Goal: Information Seeking & Learning: Learn about a topic

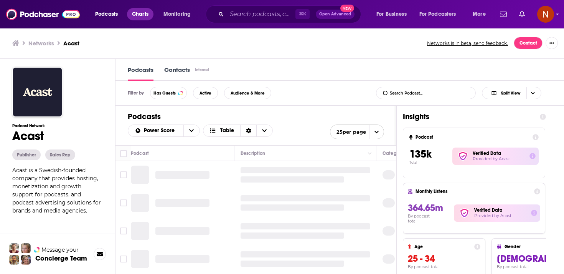
click at [134, 13] on span "Charts" at bounding box center [140, 14] width 17 height 11
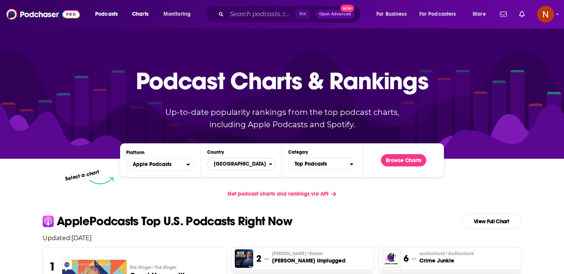
click at [251, 165] on span "[GEOGRAPHIC_DATA]" at bounding box center [238, 163] width 61 height 13
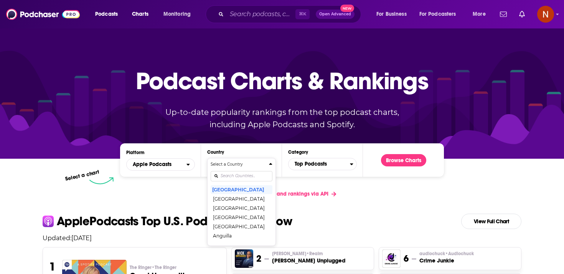
click at [251, 165] on h4 "Select a Country" at bounding box center [238, 164] width 55 height 4
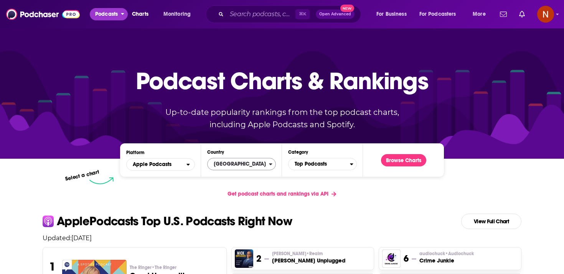
click at [114, 16] on span "Podcasts" at bounding box center [106, 14] width 23 height 11
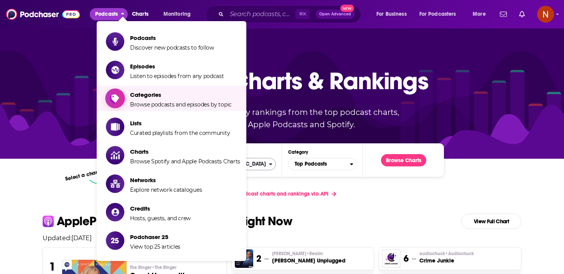
click at [154, 93] on span "Categories" at bounding box center [181, 94] width 102 height 7
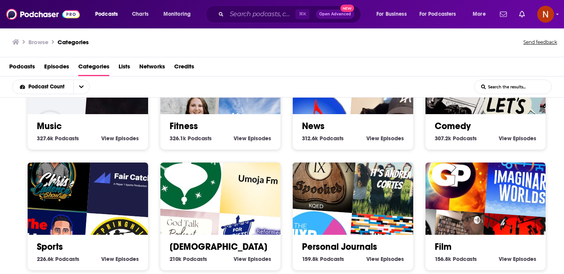
scroll to position [360, 0]
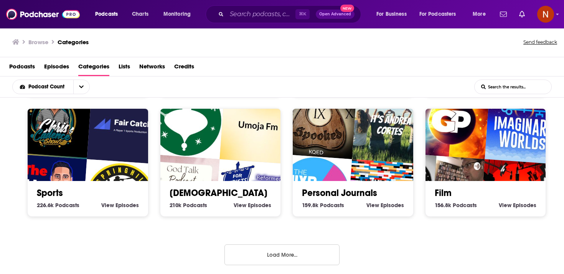
click at [273, 253] on button "Load More..." at bounding box center [282, 254] width 115 height 21
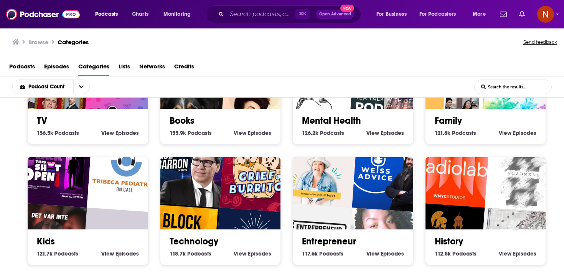
scroll to position [552, 0]
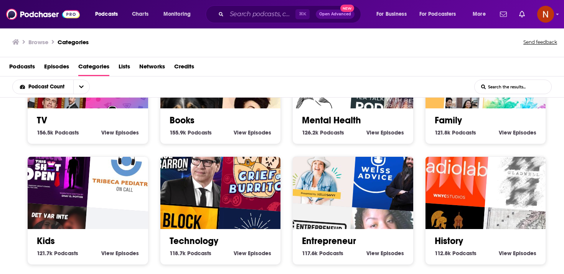
click at [20, 65] on span "Podcasts" at bounding box center [22, 68] width 26 height 16
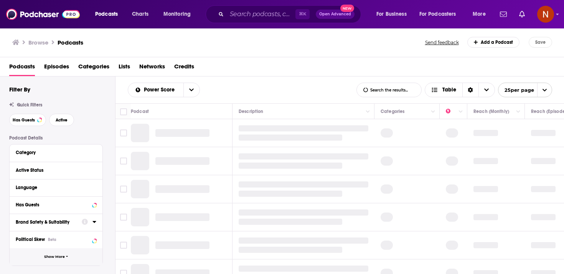
click at [85, 257] on button "Show More" at bounding box center [56, 256] width 93 height 17
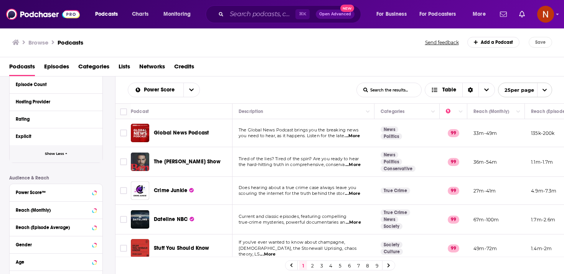
scroll to position [251, 0]
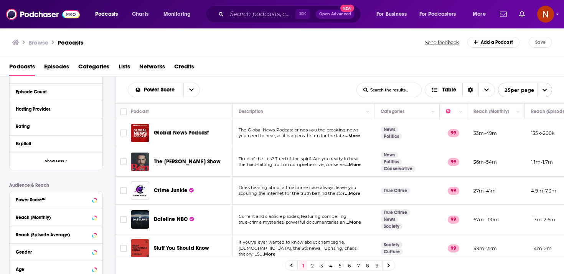
click at [97, 109] on div "Hosting Provider" at bounding box center [56, 109] width 93 height 17
click at [93, 109] on icon at bounding box center [95, 109] width 4 height 6
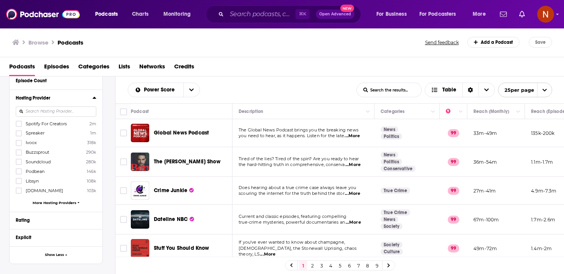
scroll to position [264, 0]
click at [65, 199] on span "More Hosting Providers" at bounding box center [55, 200] width 44 height 4
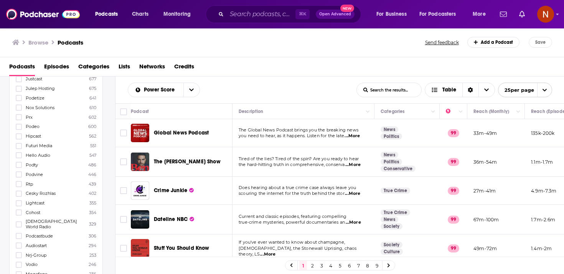
scroll to position [1054, 0]
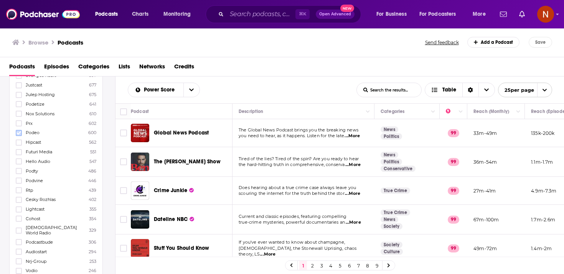
click at [18, 131] on icon at bounding box center [19, 133] width 5 height 5
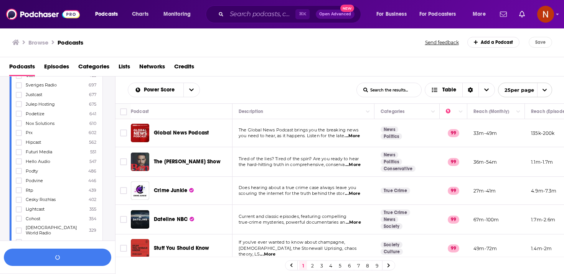
scroll to position [1081, 0]
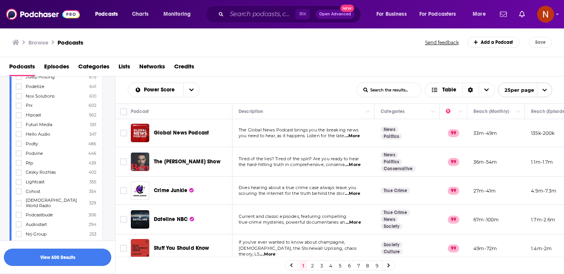
click at [85, 259] on button "View 600 Results" at bounding box center [57, 256] width 107 height 17
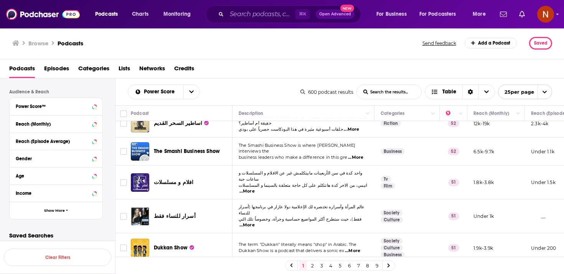
scroll to position [568, 1]
click at [390, 265] on link at bounding box center [389, 265] width 12 height 9
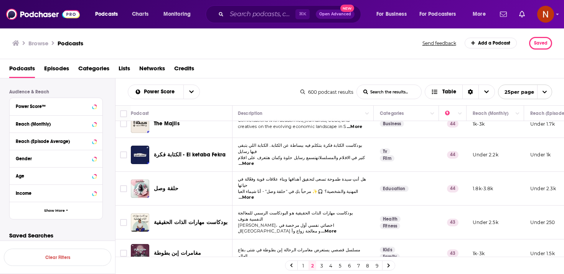
scroll to position [563, 1]
click at [303, 267] on link "1" at bounding box center [303, 265] width 8 height 9
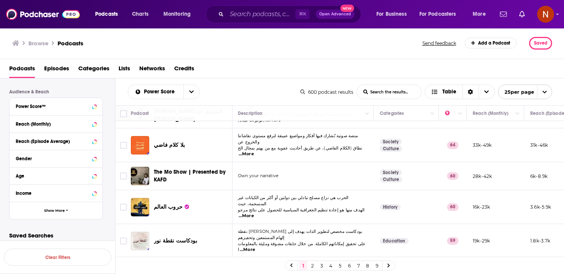
scroll to position [182, 1]
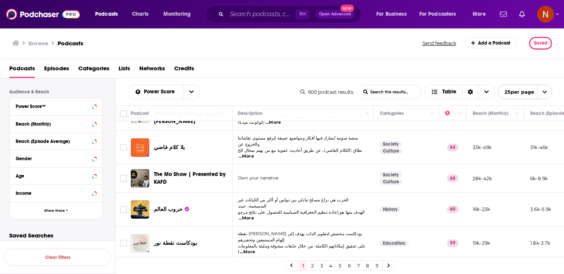
click at [184, 240] on span "بودكاست نقطة نور" at bounding box center [175, 243] width 43 height 7
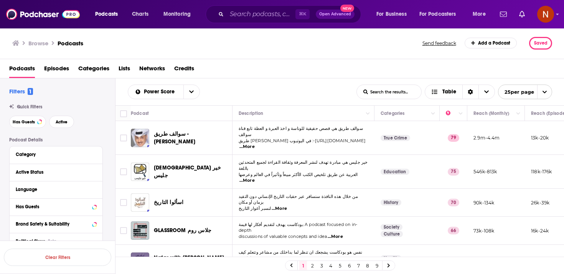
click at [158, 191] on div "Podcasts Charts Monitoring ⌘ K Open Advanced New For Business For Podcasters Mo…" at bounding box center [282, 137] width 564 height 274
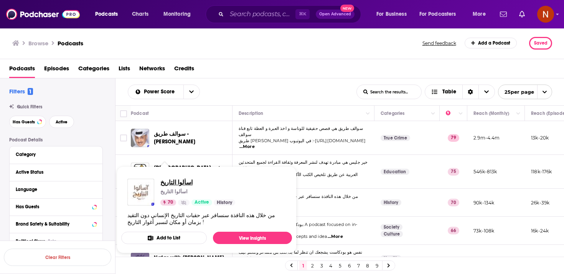
click at [167, 183] on span "اسألوا التاريخ" at bounding box center [197, 181] width 75 height 7
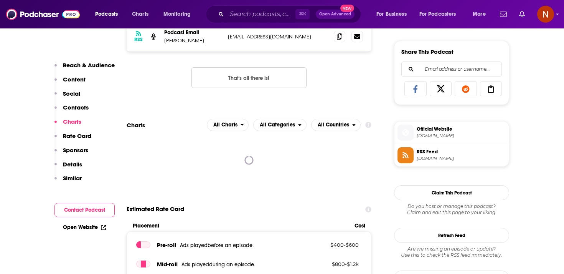
scroll to position [475, 0]
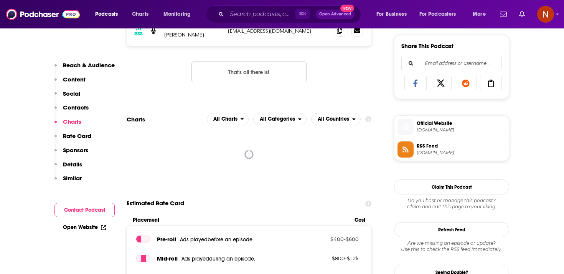
click at [430, 160] on li "RSS Feed [DOMAIN_NAME]" at bounding box center [452, 149] width 114 height 22
click at [432, 155] on span "[DOMAIN_NAME]" at bounding box center [461, 153] width 89 height 6
